Goal: Task Accomplishment & Management: Use online tool/utility

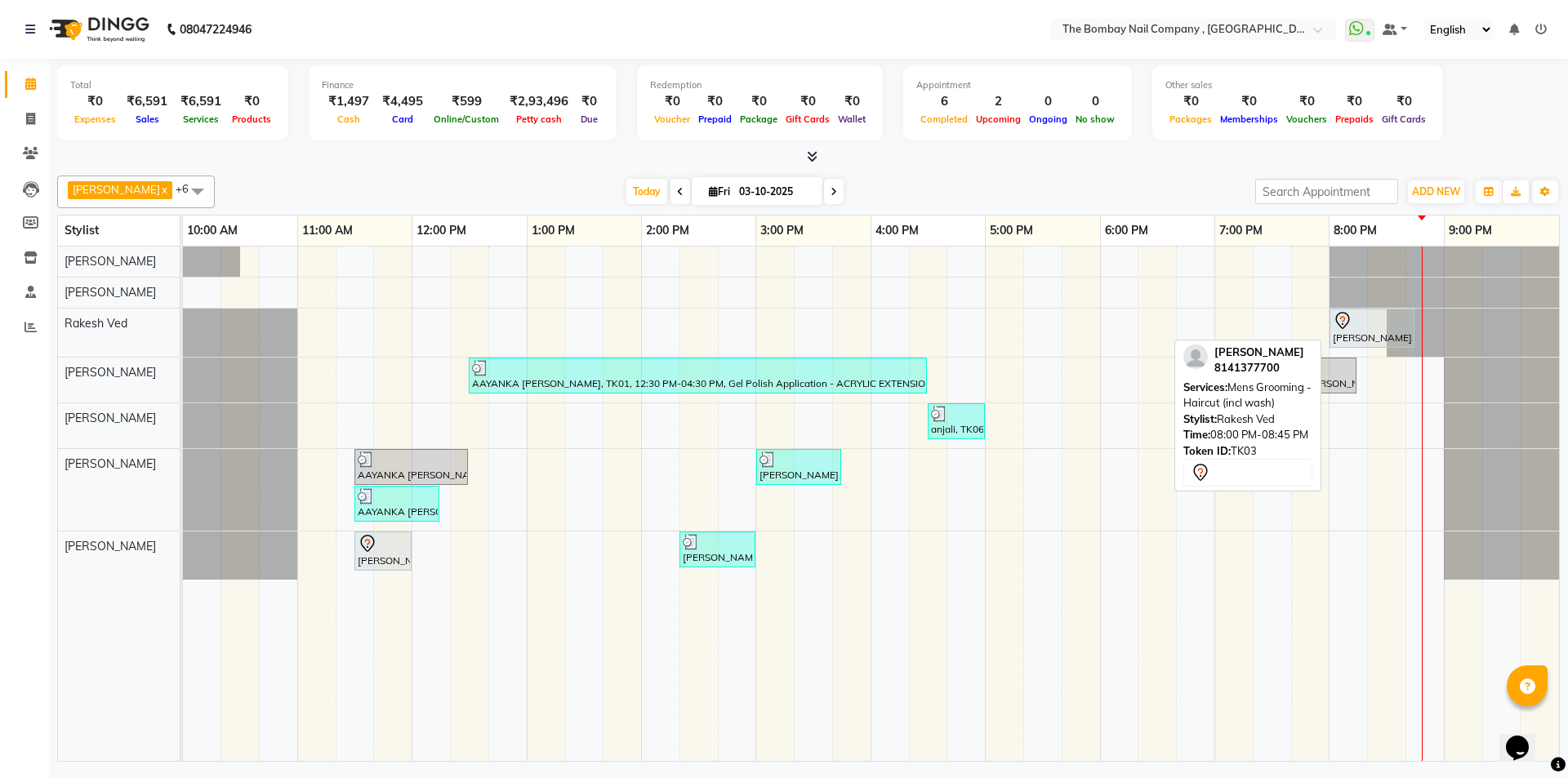
click at [1366, 324] on div at bounding box center [1372, 320] width 78 height 19
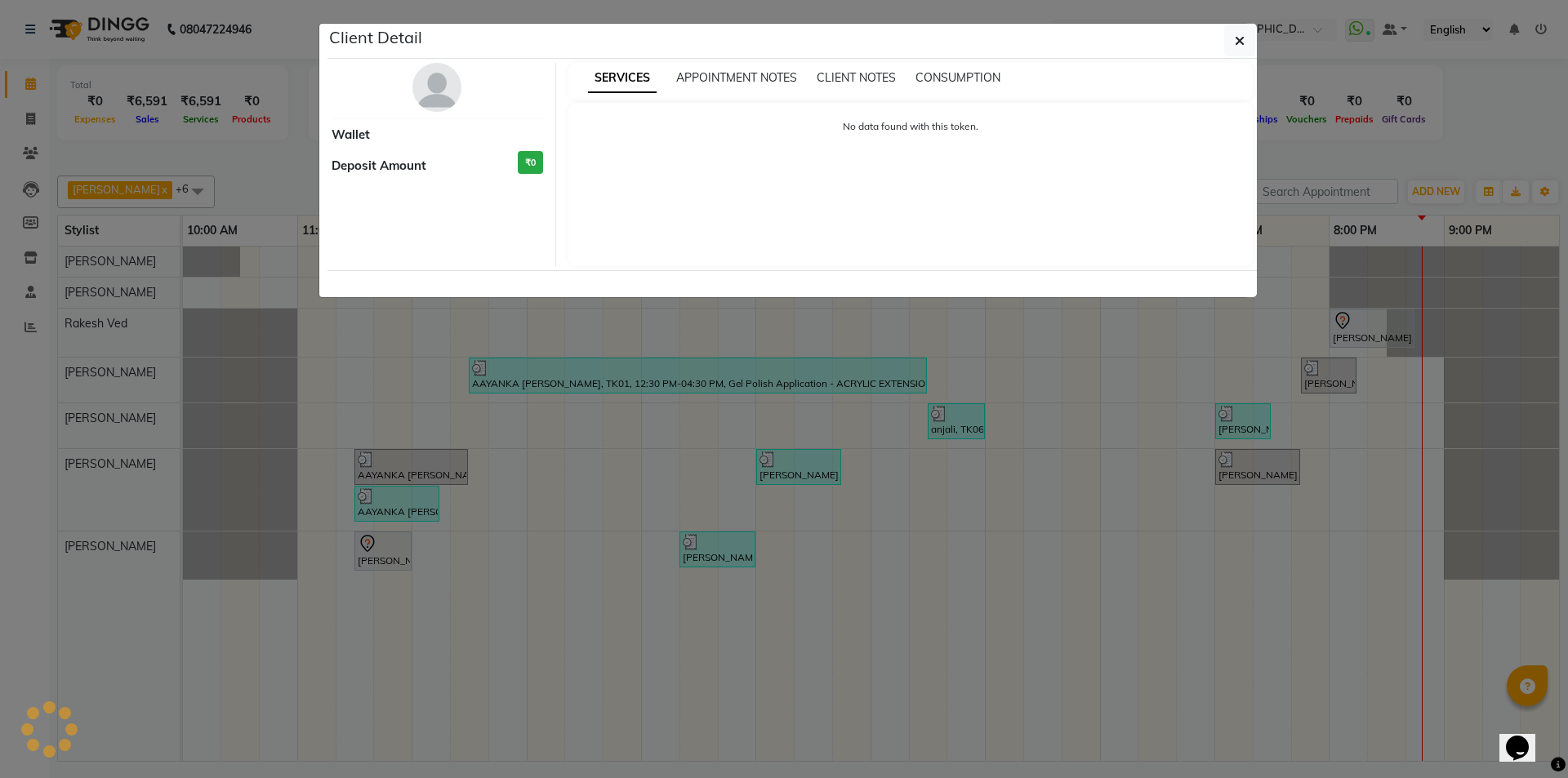
select select "7"
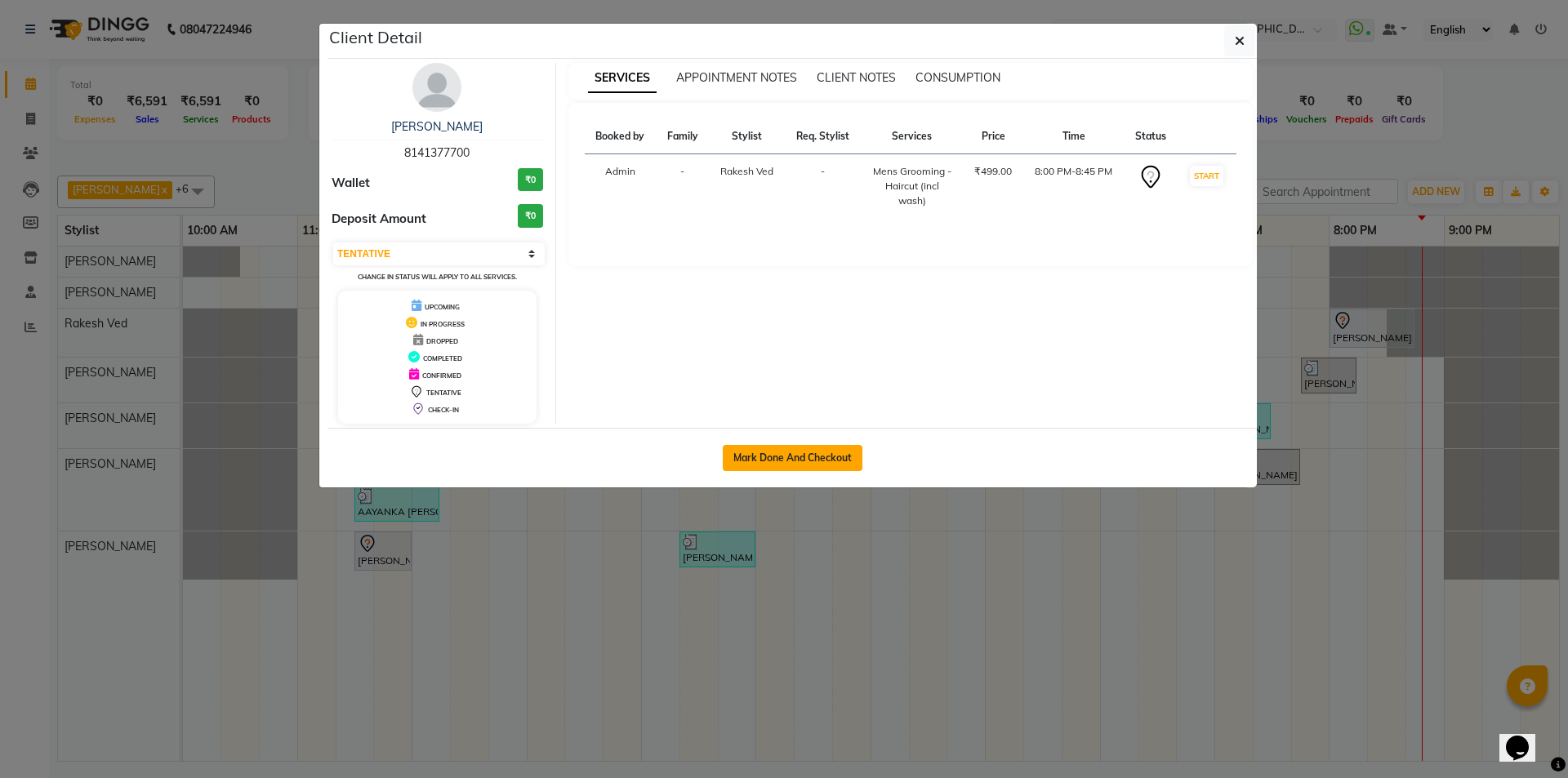
click at [813, 453] on button "Mark Done And Checkout" at bounding box center [793, 458] width 140 height 26
select select "7684"
select select "service"
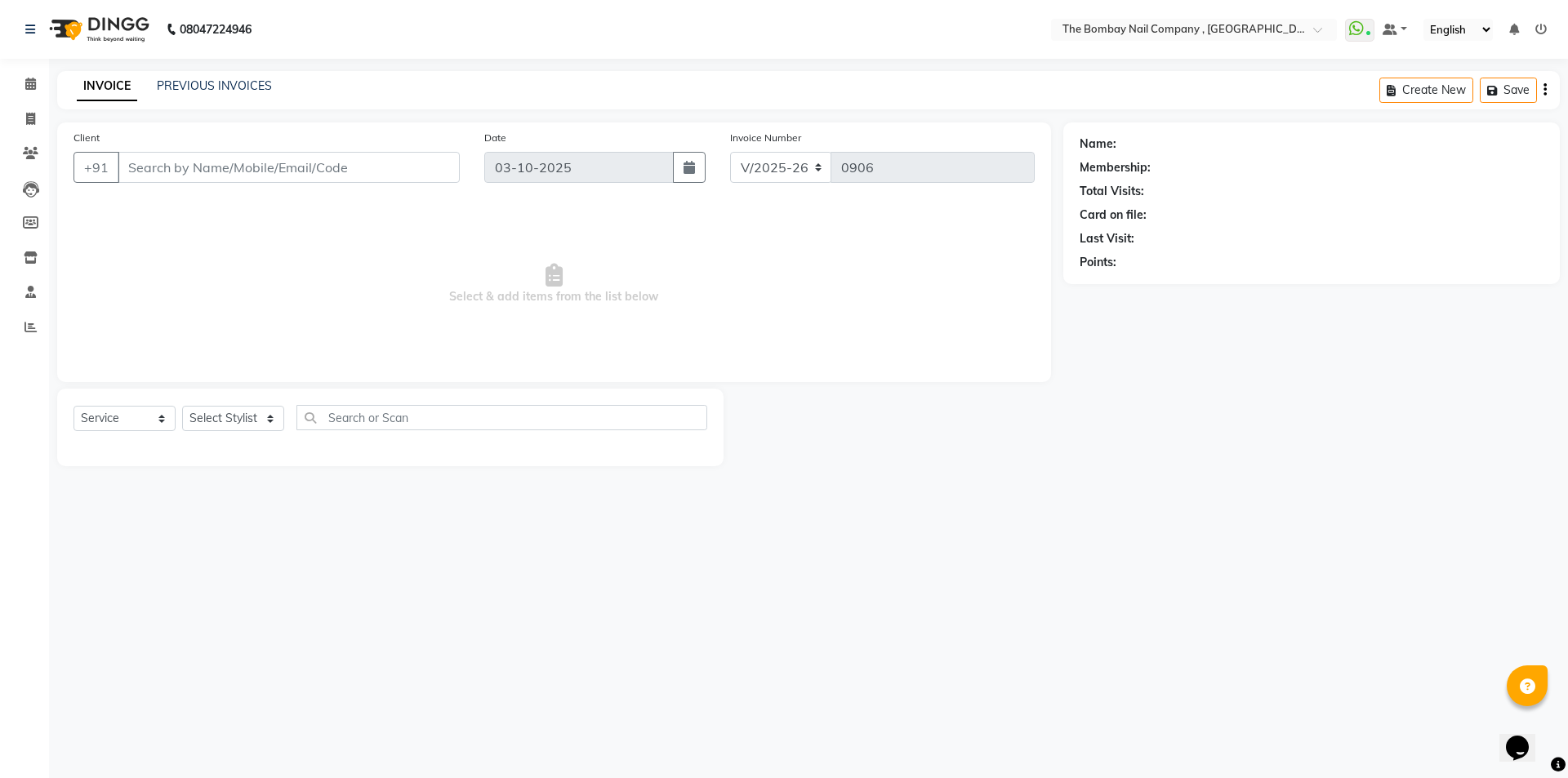
type input "81******00"
select select "71361"
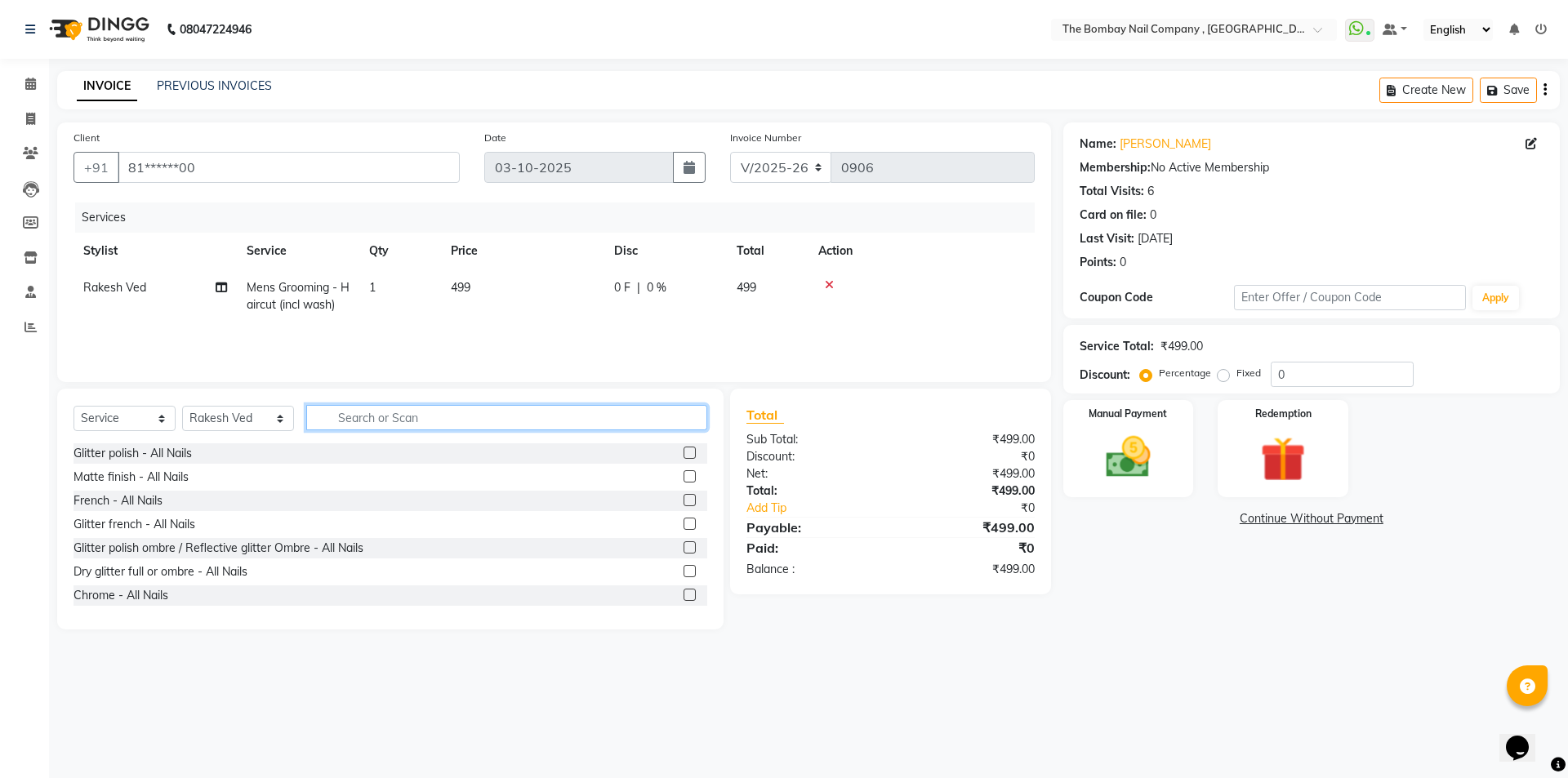
click at [507, 414] on input "text" at bounding box center [507, 418] width 401 height 26
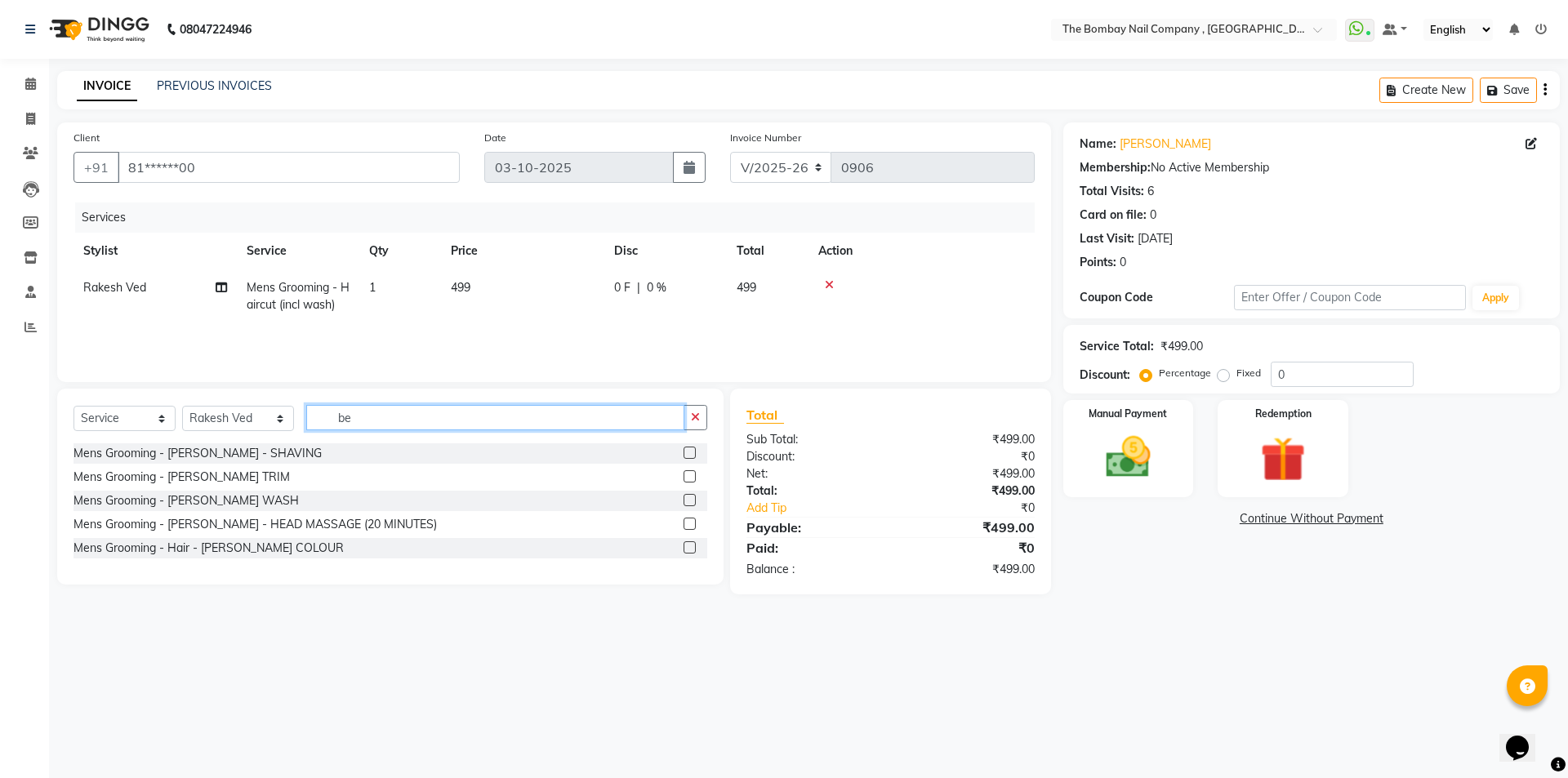
type input "be"
click at [687, 476] on label at bounding box center [690, 476] width 12 height 12
click at [687, 476] on input "checkbox" at bounding box center [690, 478] width 11 height 11
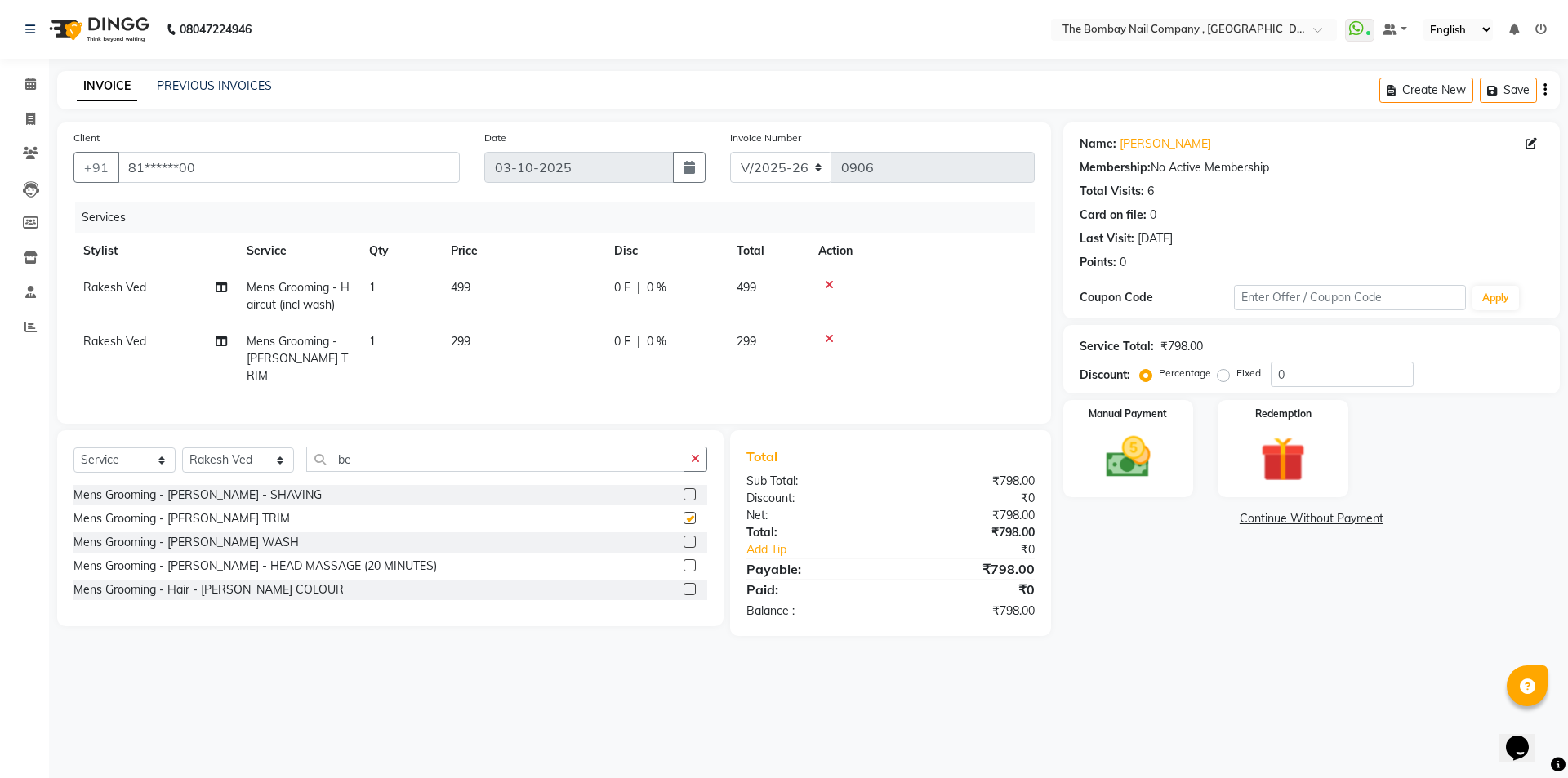
checkbox input "false"
click at [1154, 442] on img at bounding box center [1128, 458] width 76 height 54
click at [1342, 517] on span "UPI" at bounding box center [1338, 519] width 26 height 18
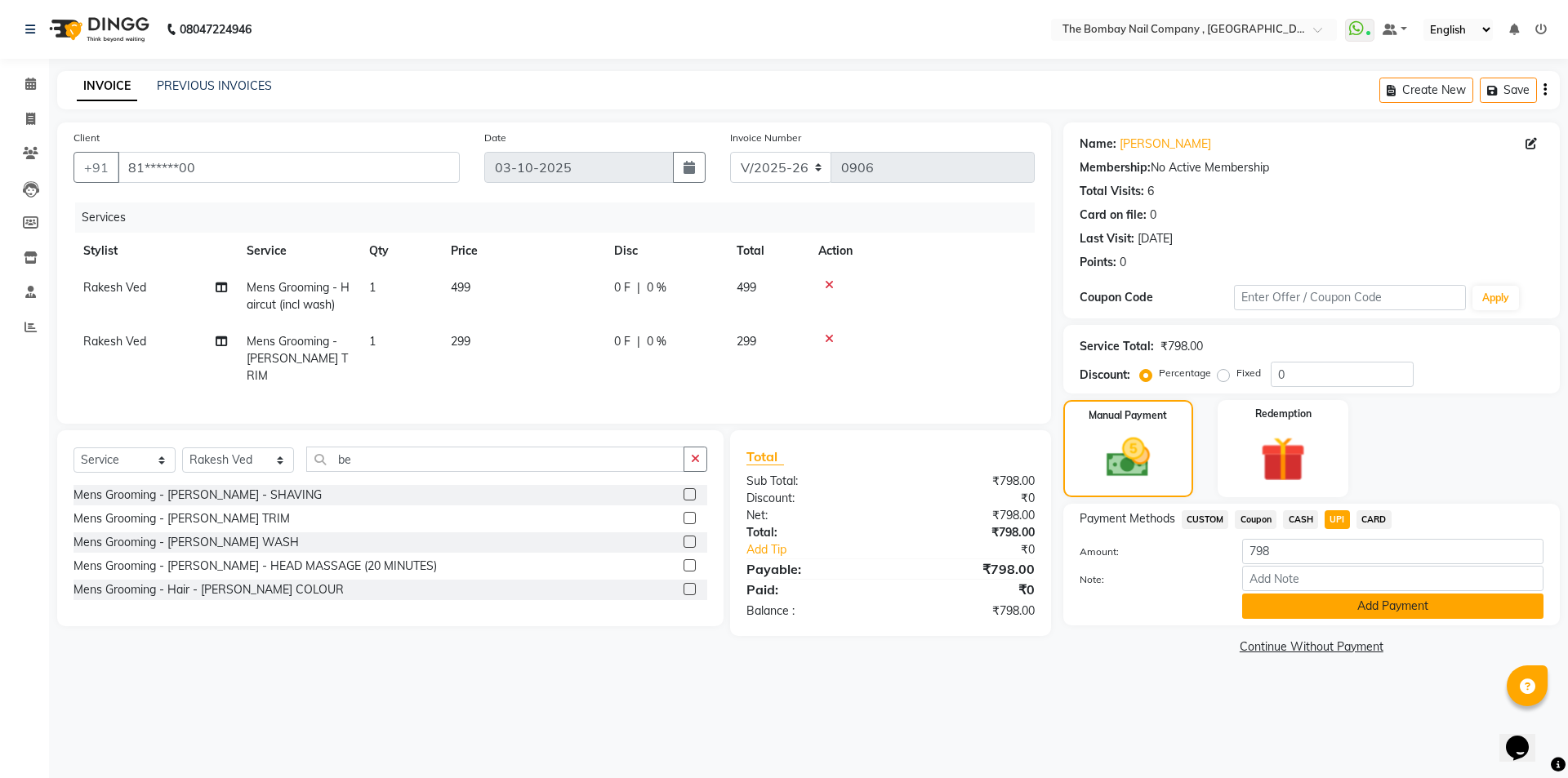
click at [1332, 608] on button "Add Payment" at bounding box center [1392, 607] width 301 height 26
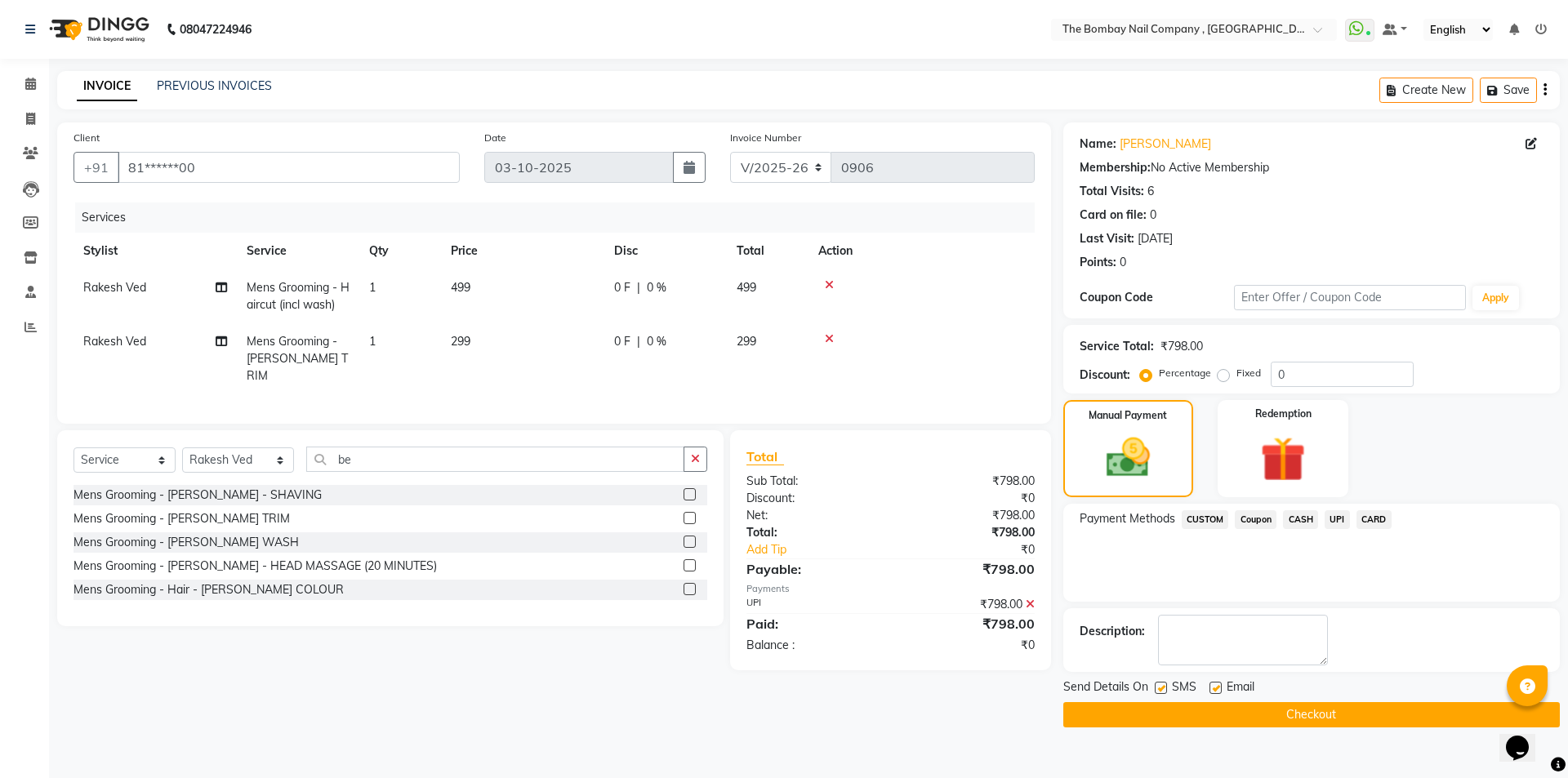
click at [1342, 715] on button "Checkout" at bounding box center [1311, 715] width 496 height 26
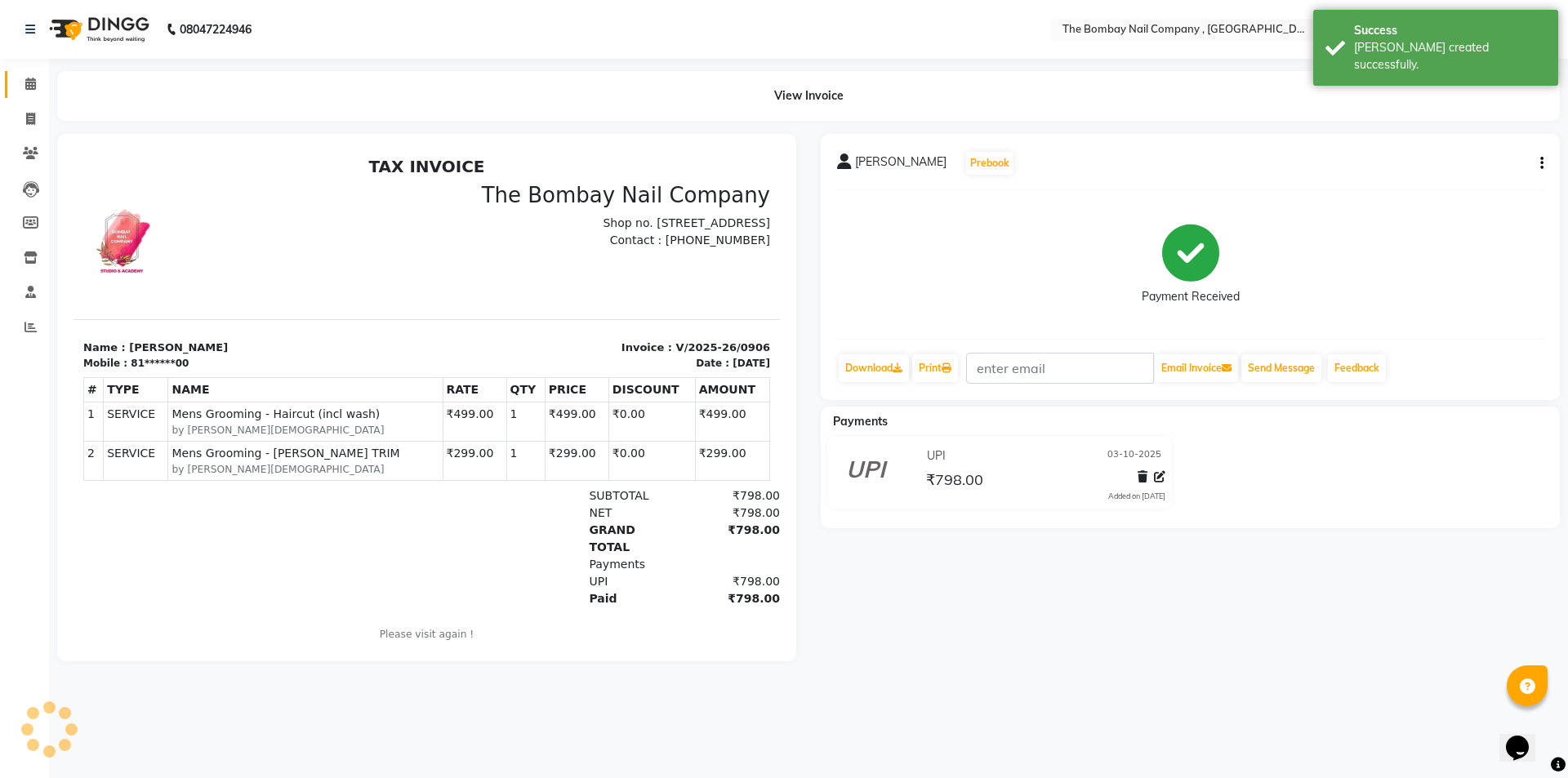
click at [12, 80] on link "Calendar" at bounding box center [24, 84] width 40 height 27
